Goal: Task Accomplishment & Management: Complete application form

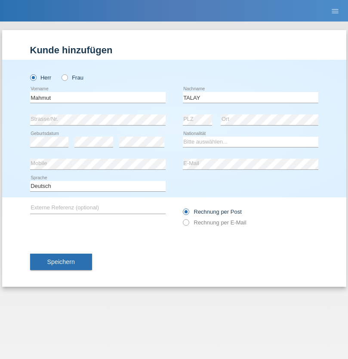
type input "TALAY"
select select "TR"
select select "C"
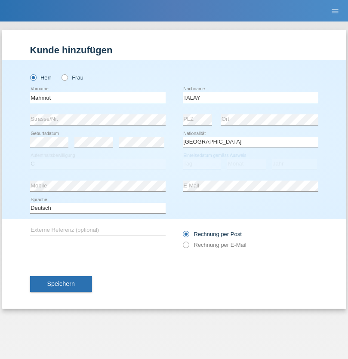
select select "27"
select select "04"
select select "2021"
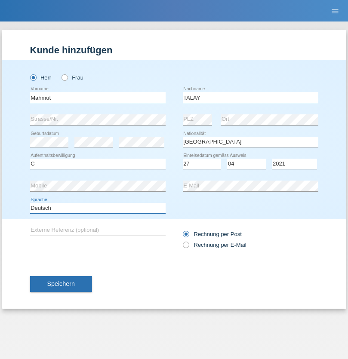
select select "en"
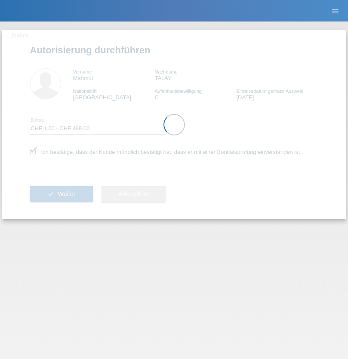
select select "1"
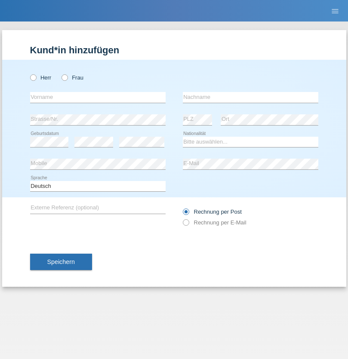
radio input "true"
click at [98, 97] on input "text" at bounding box center [97, 97] width 135 height 11
type input "[PERSON_NAME]"
click at [250, 97] on input "text" at bounding box center [250, 97] width 135 height 11
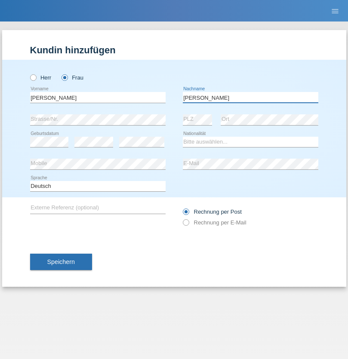
type input "[PERSON_NAME]"
select select "CH"
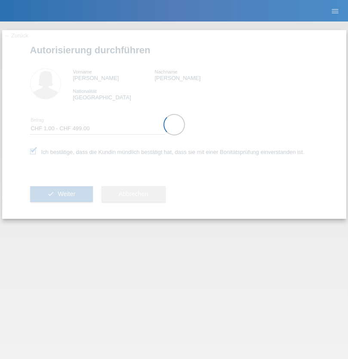
select select "1"
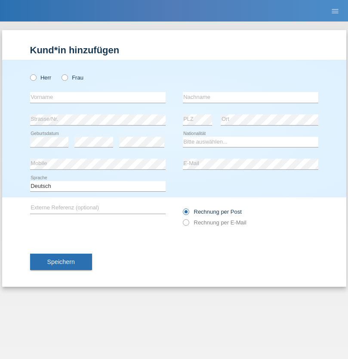
radio input "true"
click at [98, 97] on input "text" at bounding box center [97, 97] width 135 height 11
type input "Marco"
click at [250, 97] on input "text" at bounding box center [250, 97] width 135 height 11
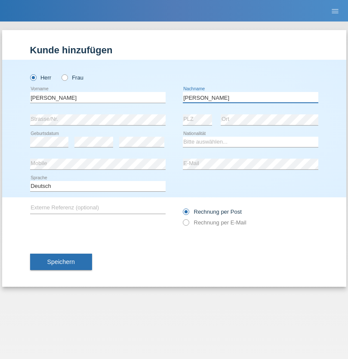
type input "Weinlein"
select select "CH"
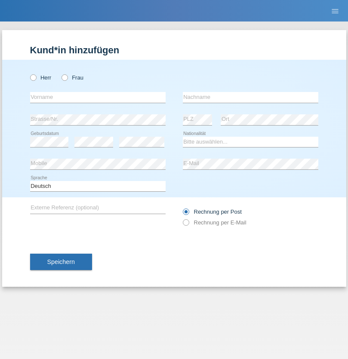
radio input "true"
click at [98, 97] on input "text" at bounding box center [97, 97] width 135 height 11
type input "firat"
click at [250, 97] on input "text" at bounding box center [250, 97] width 135 height 11
type input "kara"
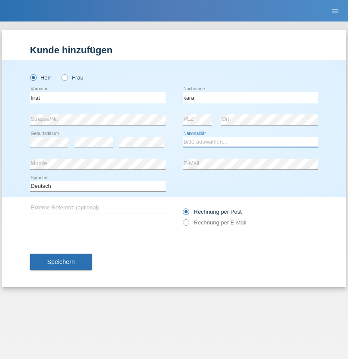
select select "CH"
